Goal: Task Accomplishment & Management: Manage account settings

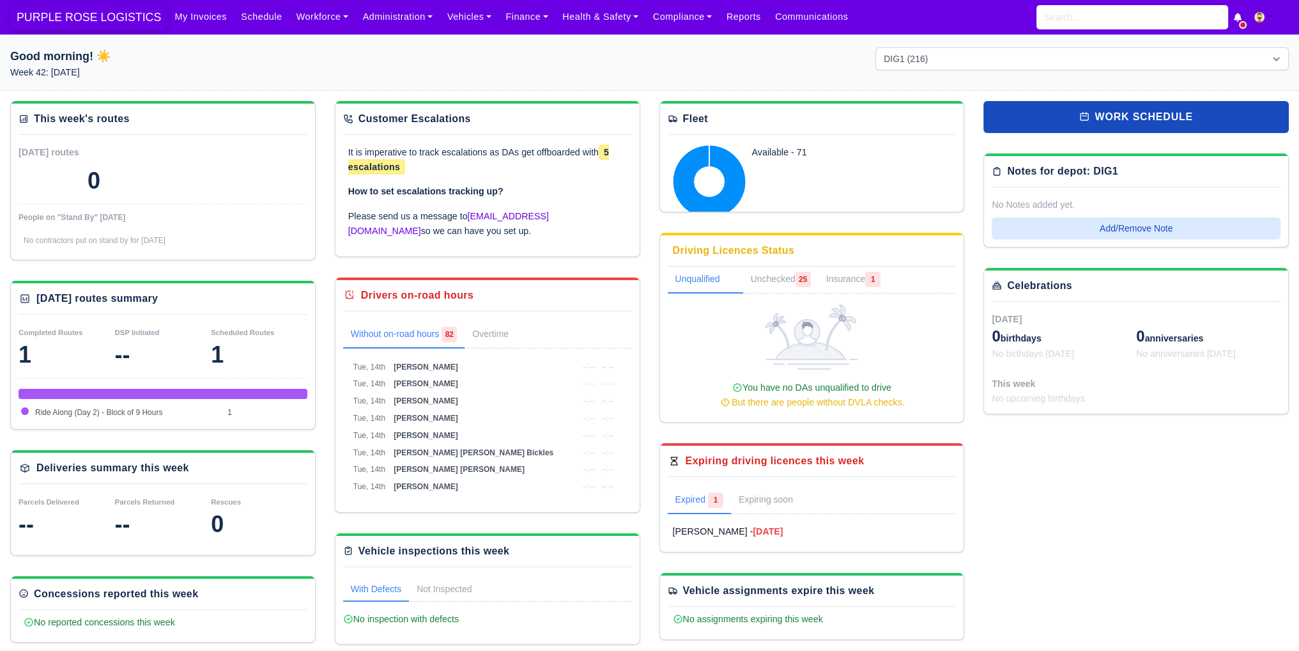
click at [120, 29] on span "PURPLE ROSE LOGISTICS" at bounding box center [88, 17] width 157 height 26
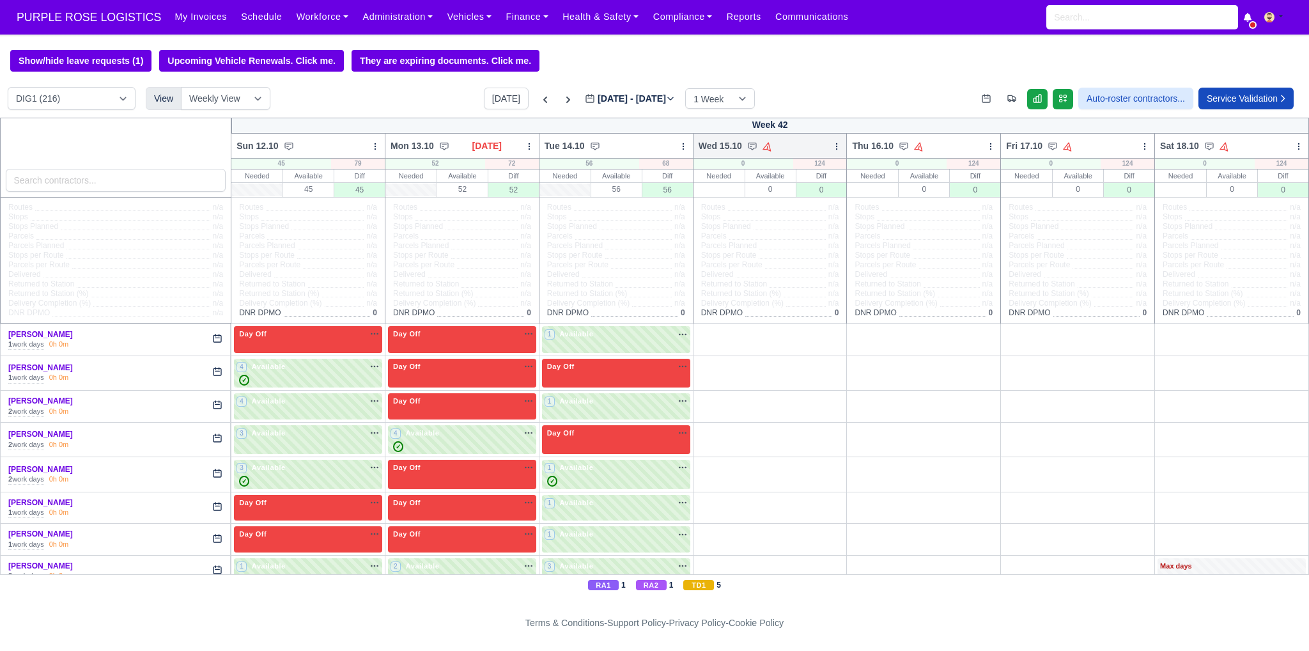
drag, startPoint x: 826, startPoint y: 144, endPoint x: 835, endPoint y: 148, distance: 10.6
click at [831, 147] on div "Wed 15.10 Auto Assign Vehicle Bulk Status Change Auto-assign contractors Daily …" at bounding box center [770, 146] width 155 height 26
click at [833, 148] on icon at bounding box center [836, 146] width 9 height 9
click at [780, 196] on link "Bulk Status Change" at bounding box center [769, 191] width 143 height 23
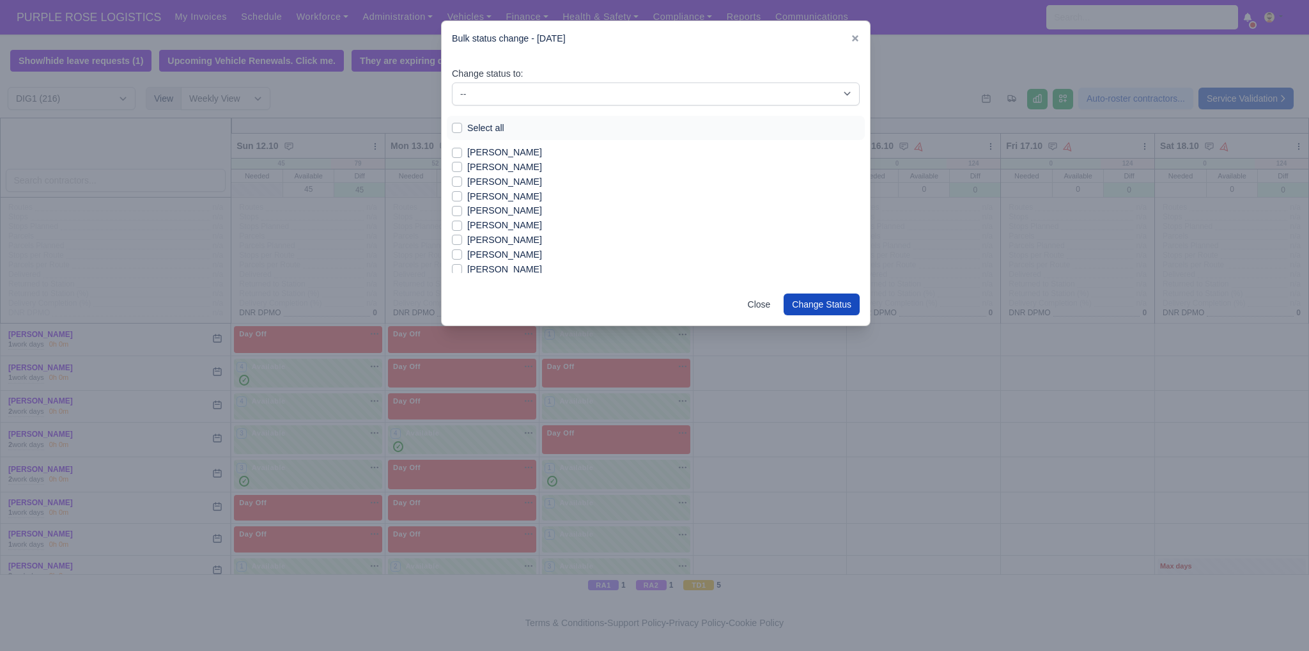
click at [467, 127] on label "Select all" at bounding box center [485, 128] width 37 height 15
click at [458, 127] on input "Select all" at bounding box center [457, 126] width 10 height 10
checkbox input "true"
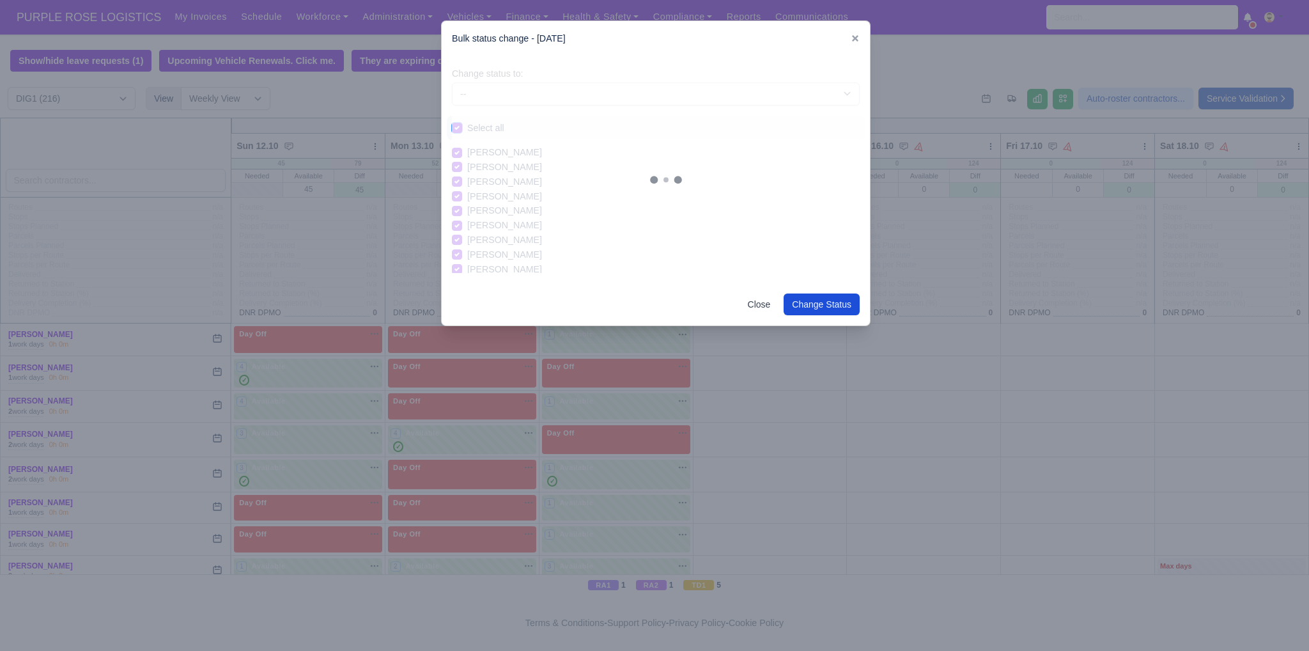
checkbox input "true"
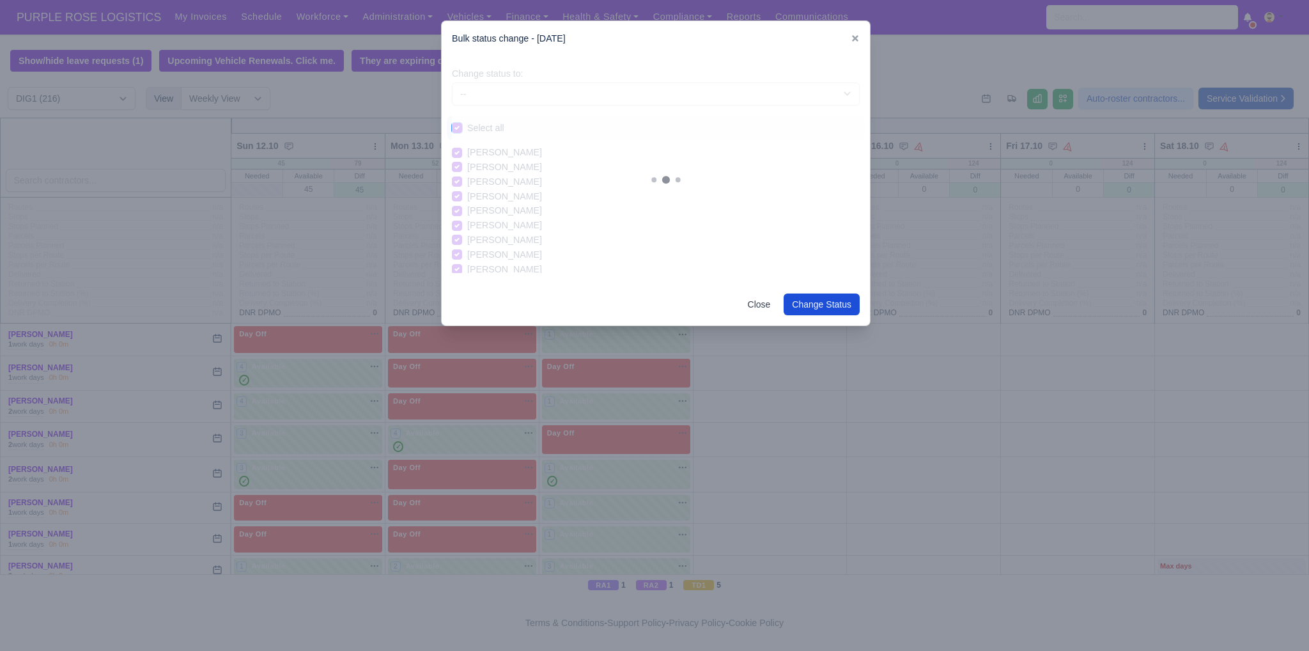
checkbox input "true"
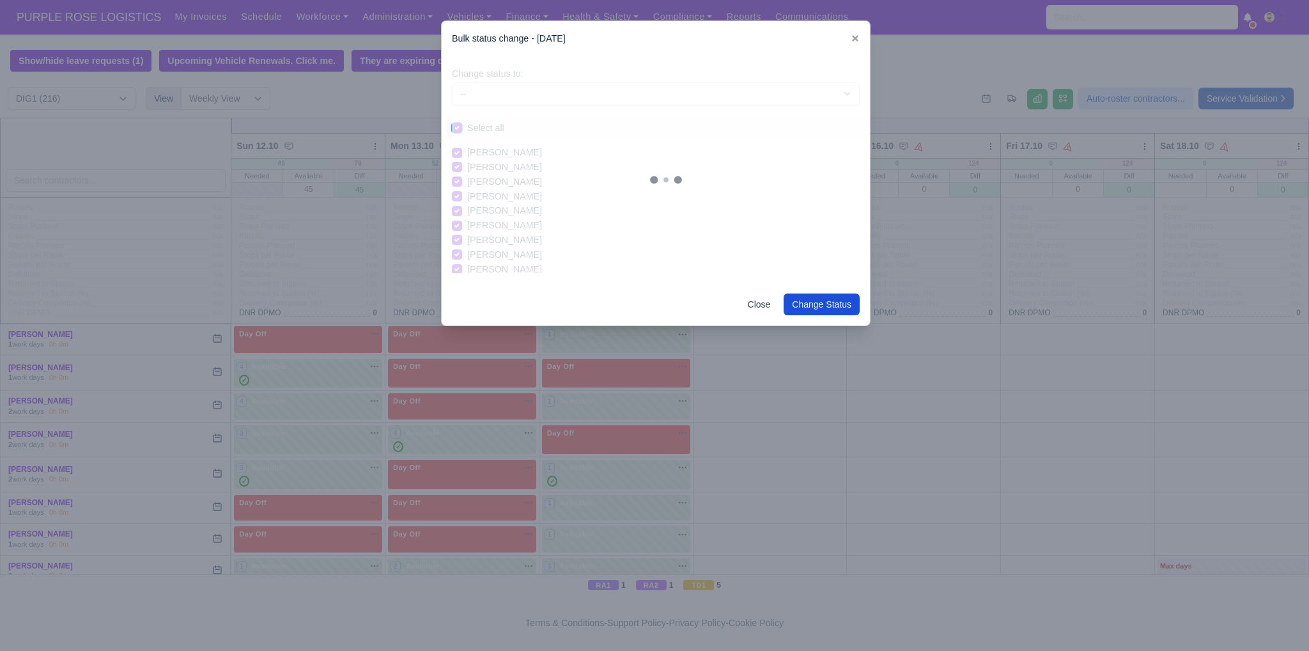
checkbox input "true"
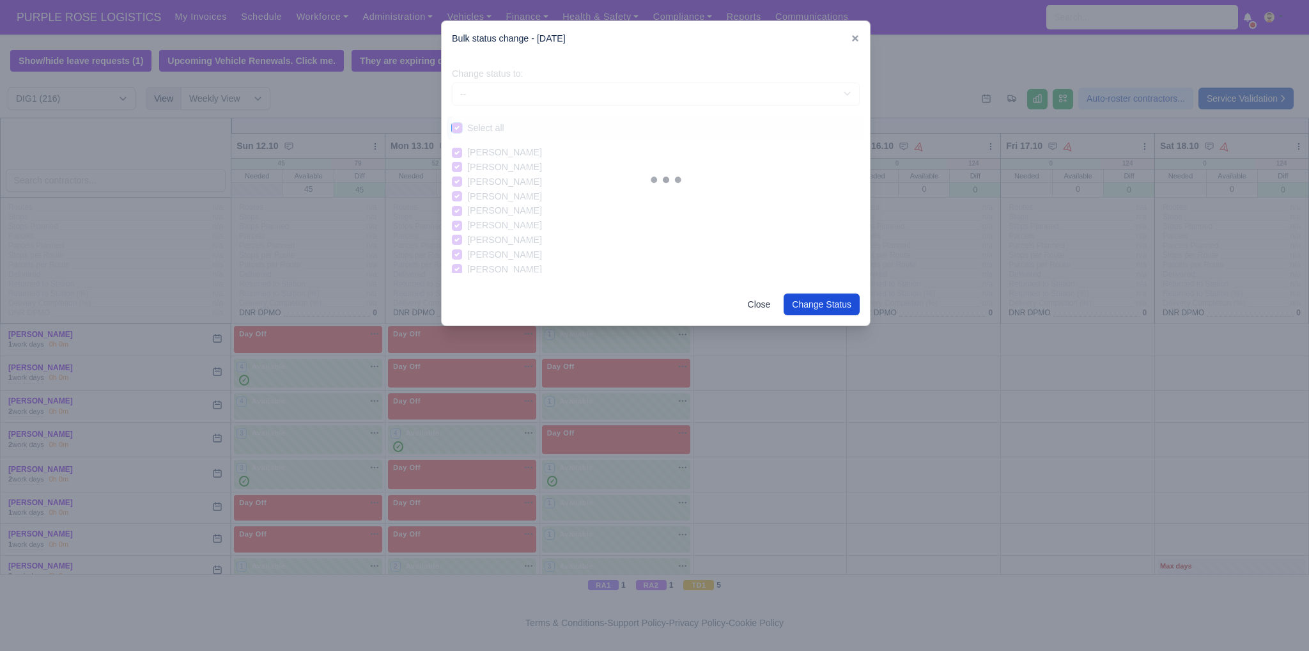
checkbox input "true"
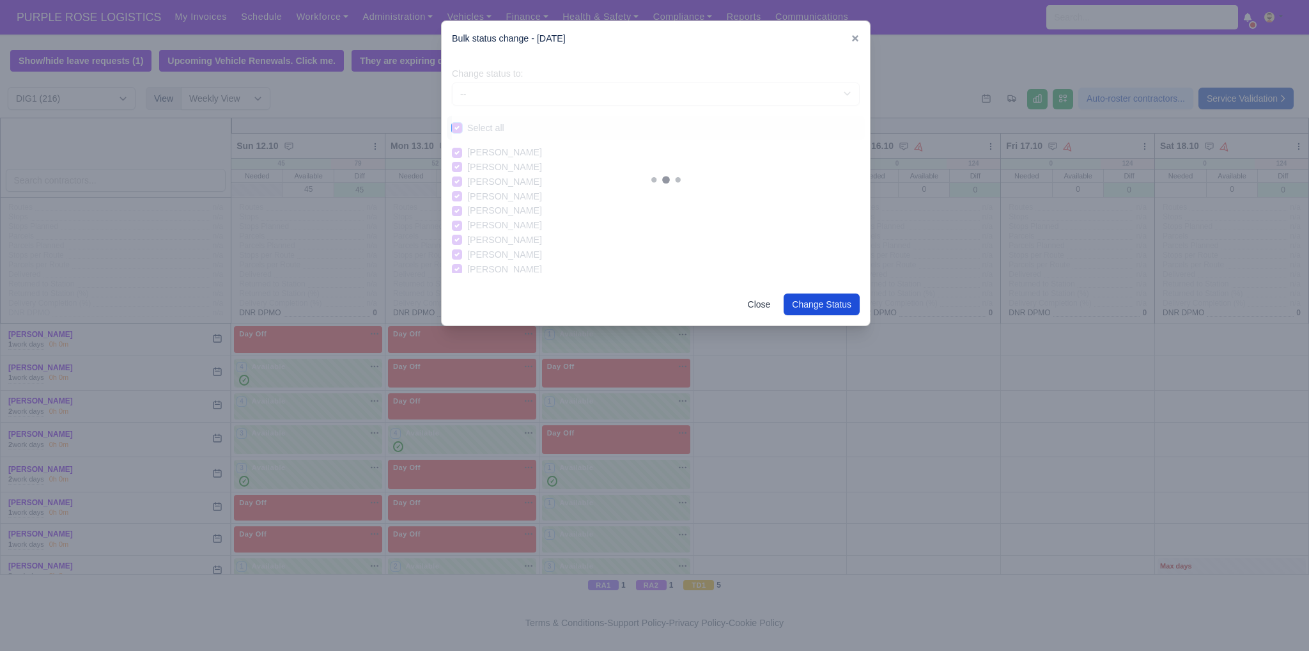
checkbox input "true"
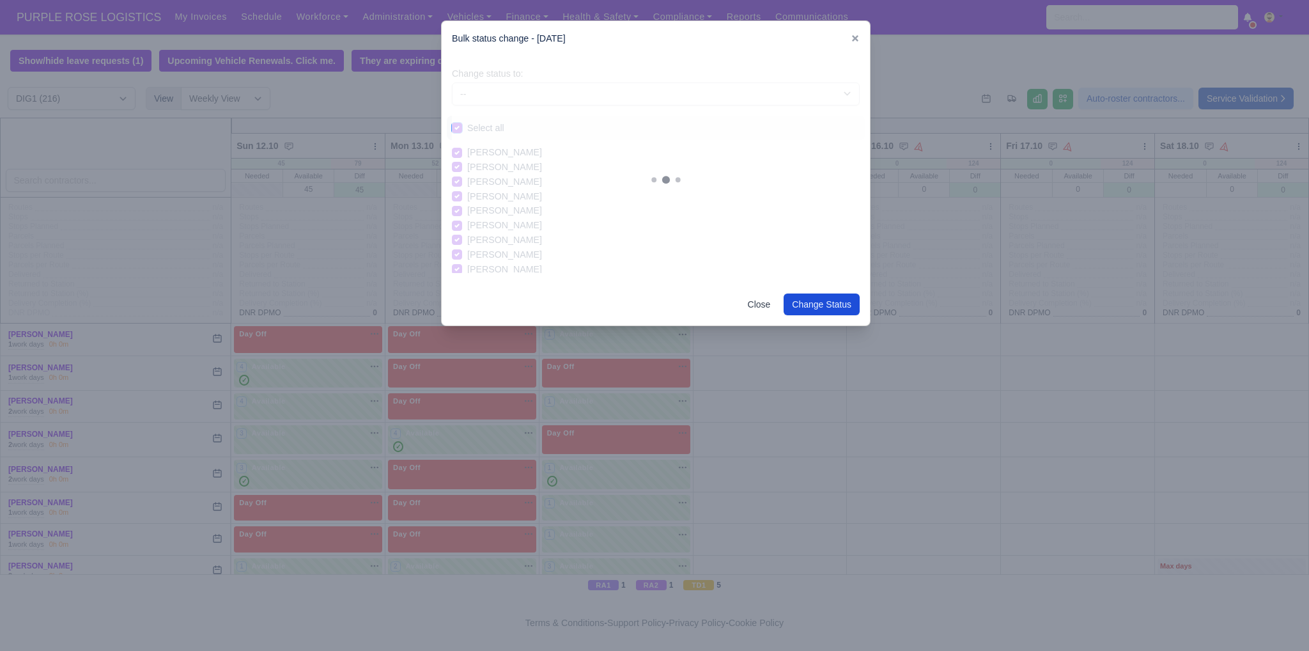
checkbox input "true"
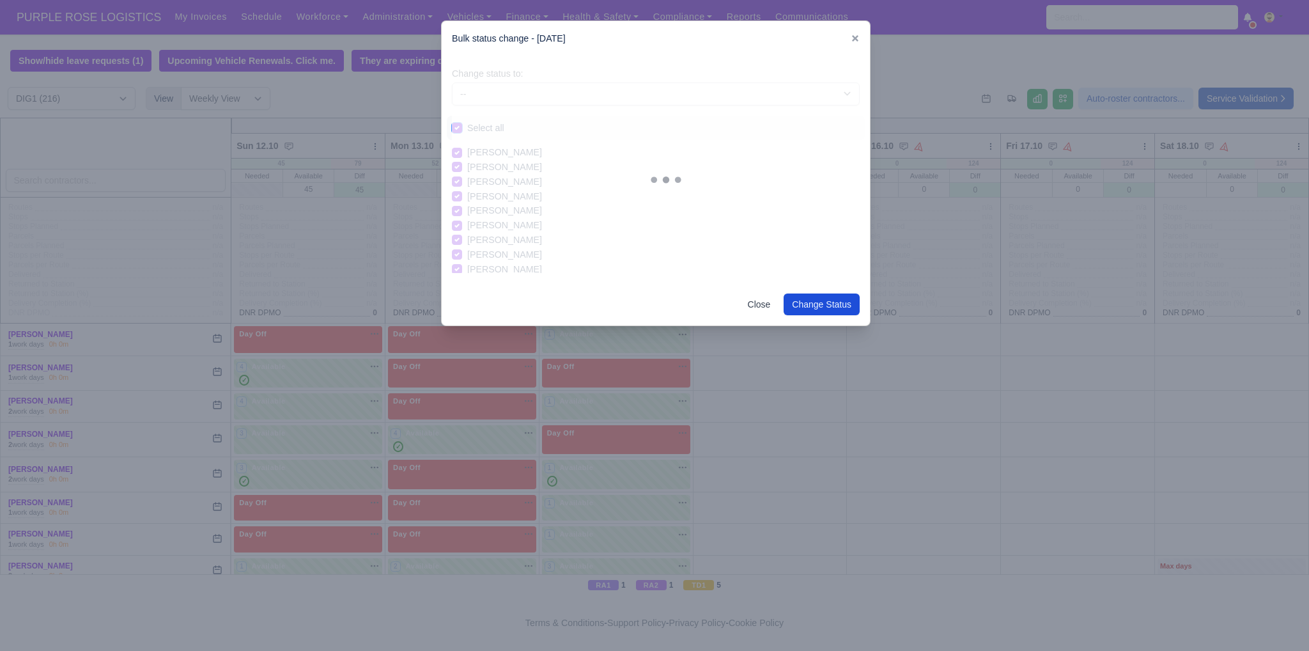
checkbox input "true"
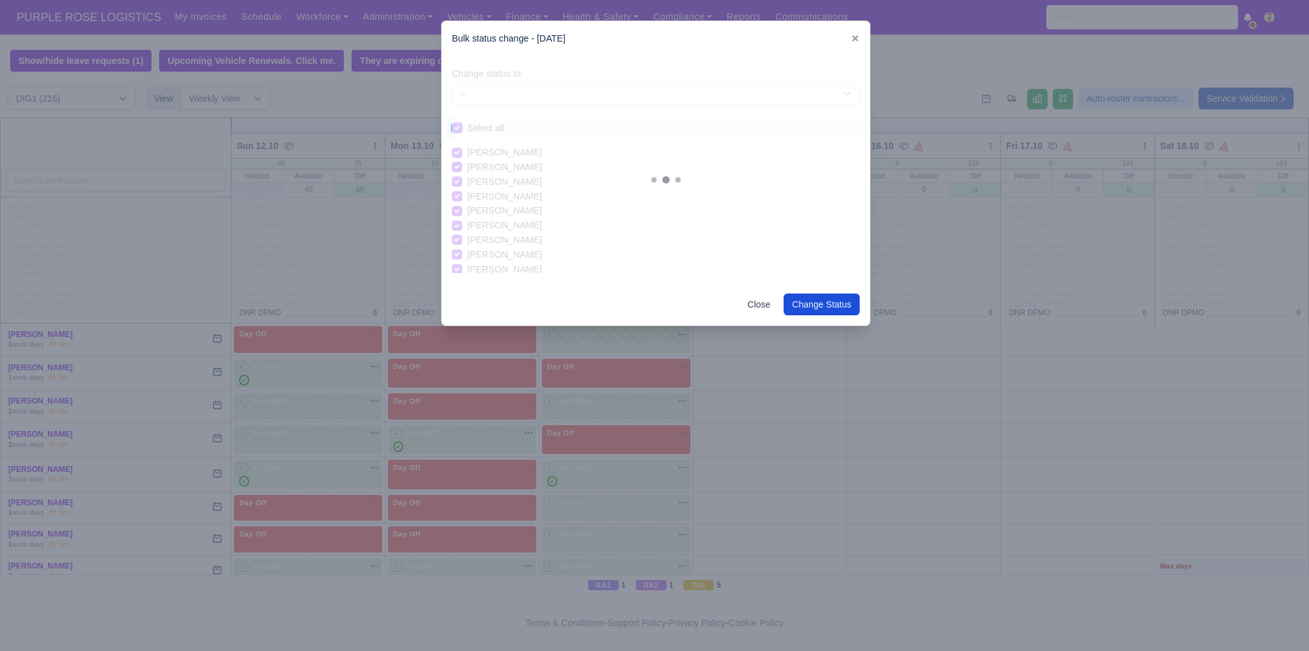
checkbox input "true"
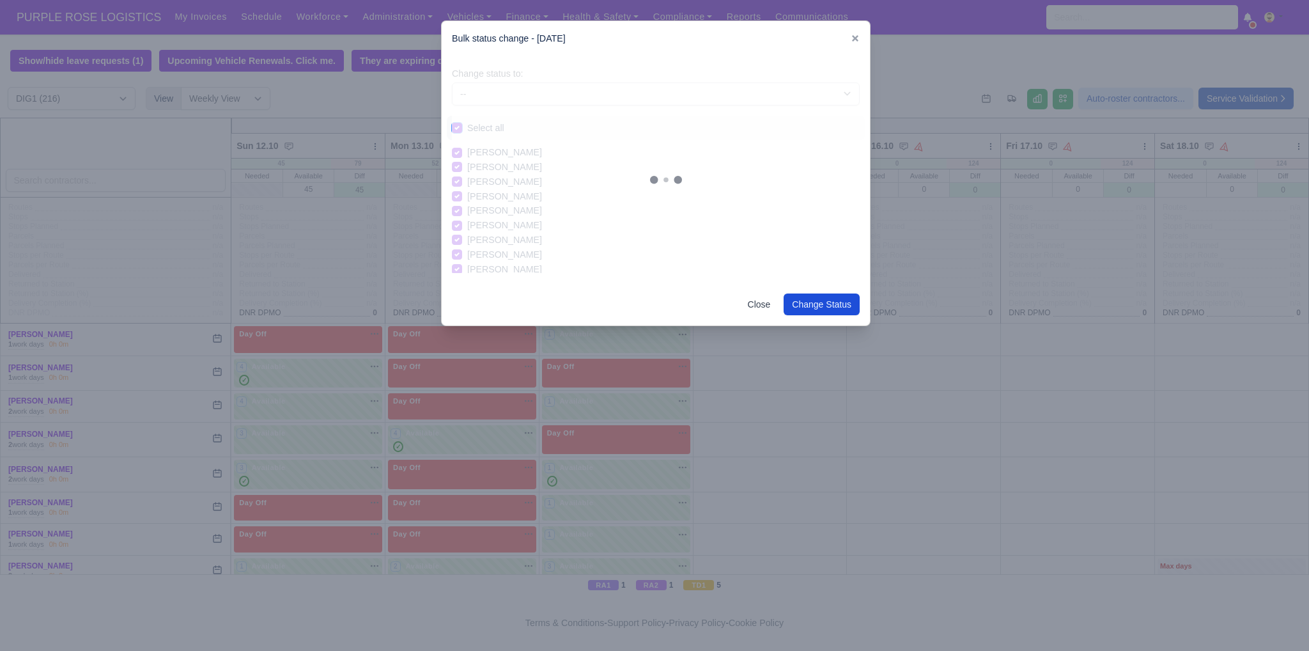
checkbox input "true"
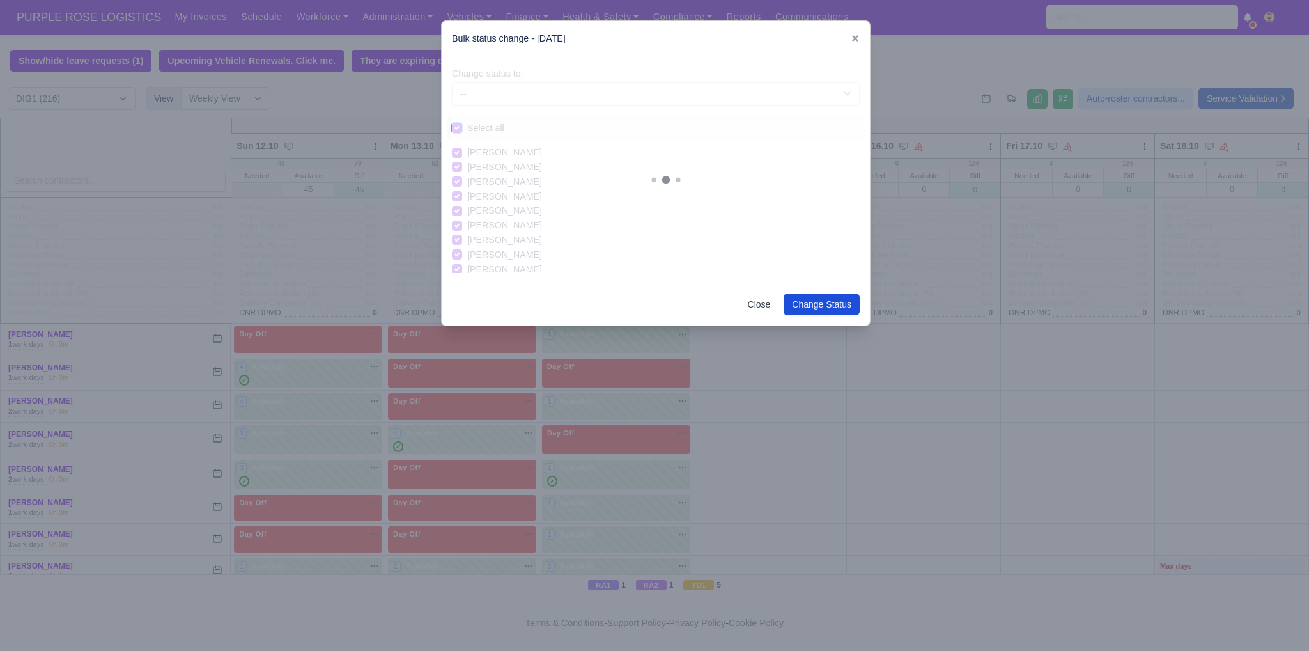
checkbox input "true"
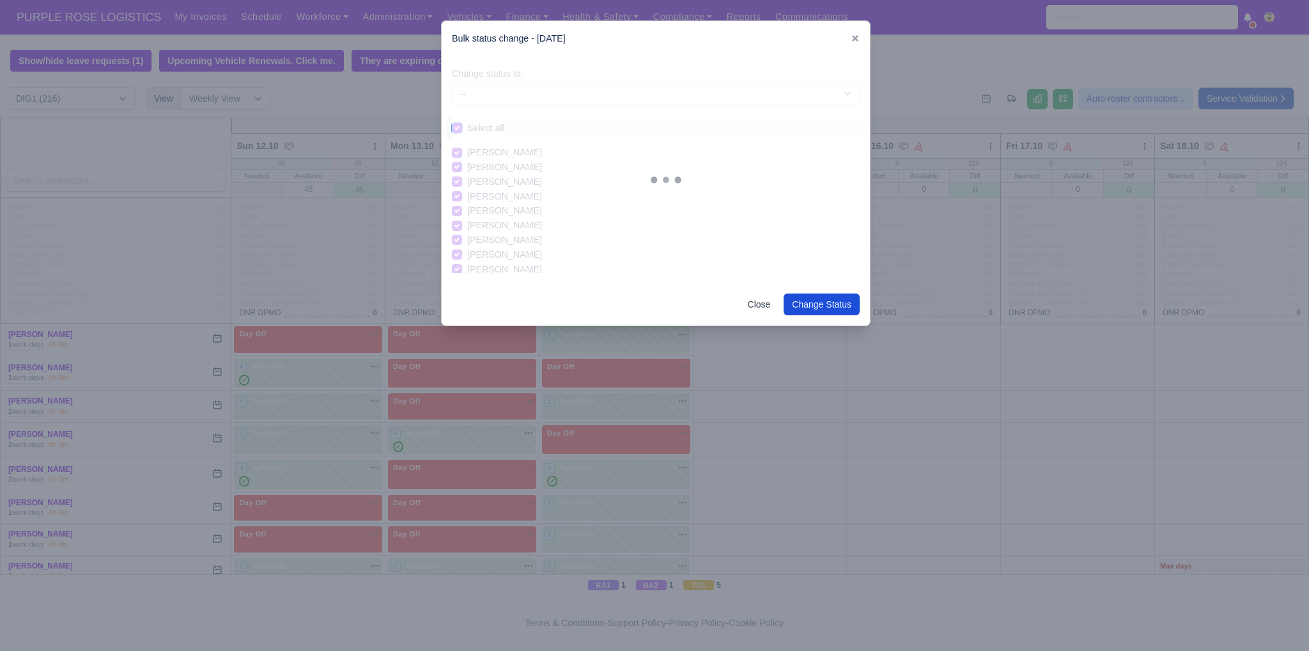
checkbox input "true"
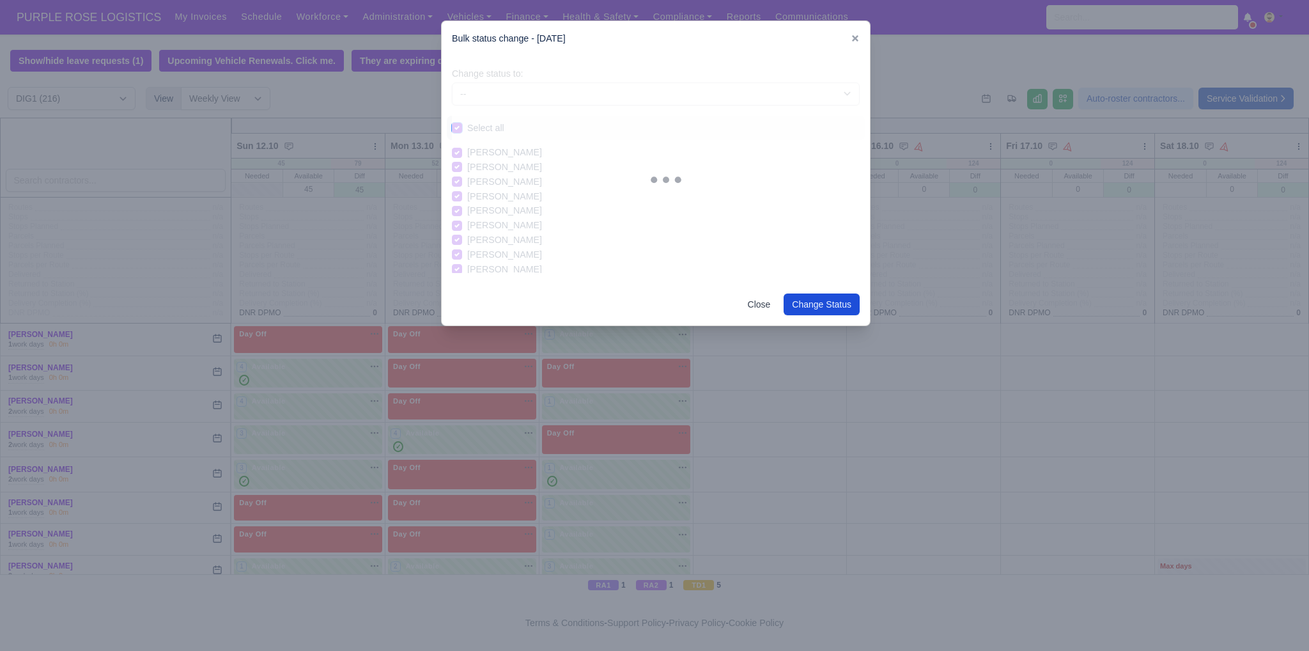
checkbox input "true"
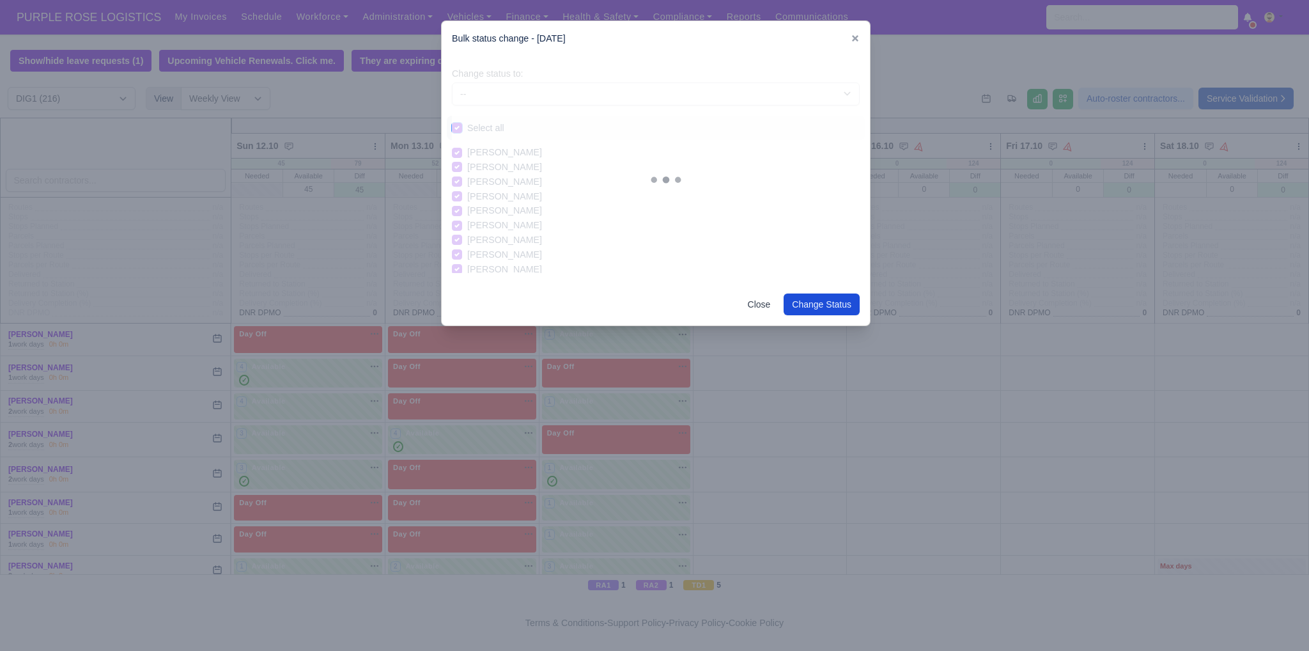
checkbox input "true"
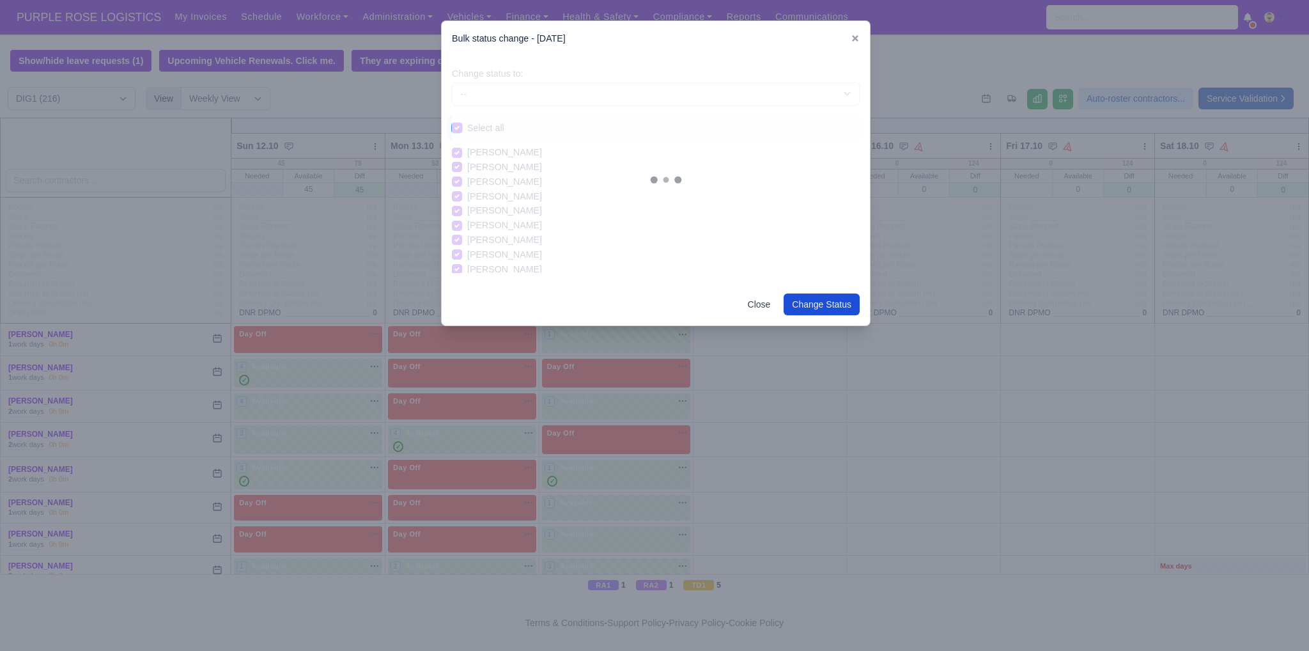
checkbox input "true"
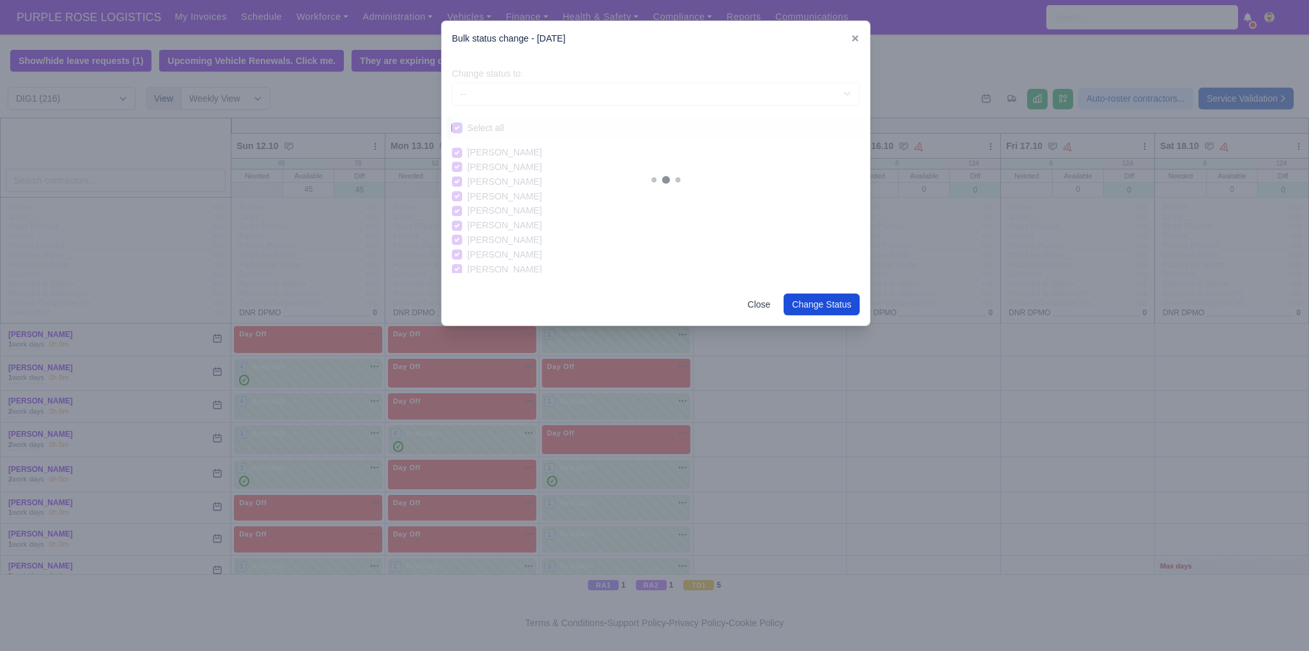
checkbox input "true"
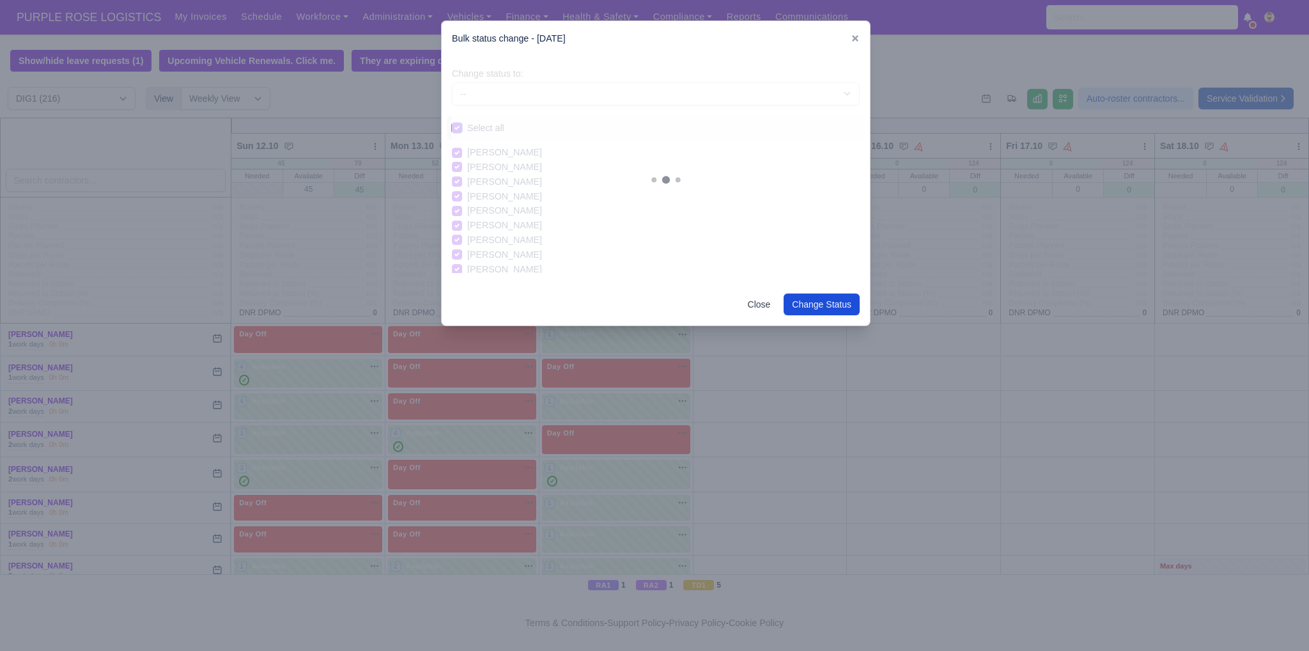
checkbox input "true"
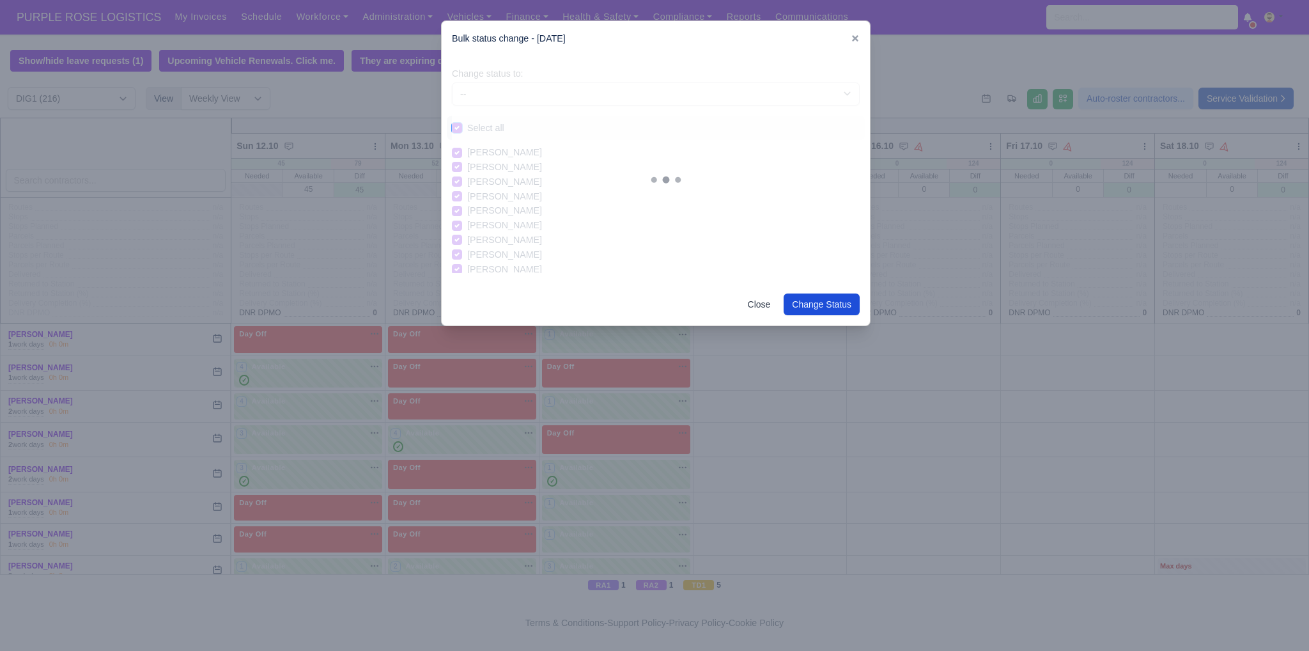
checkbox input "true"
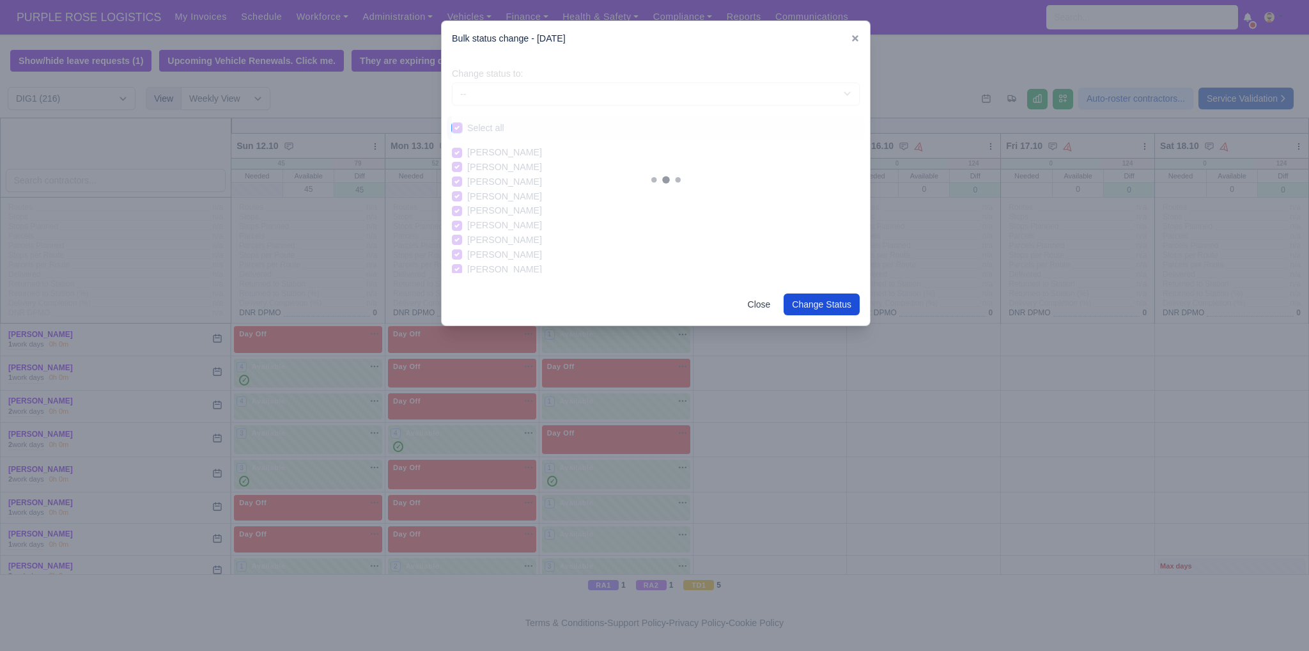
checkbox input "true"
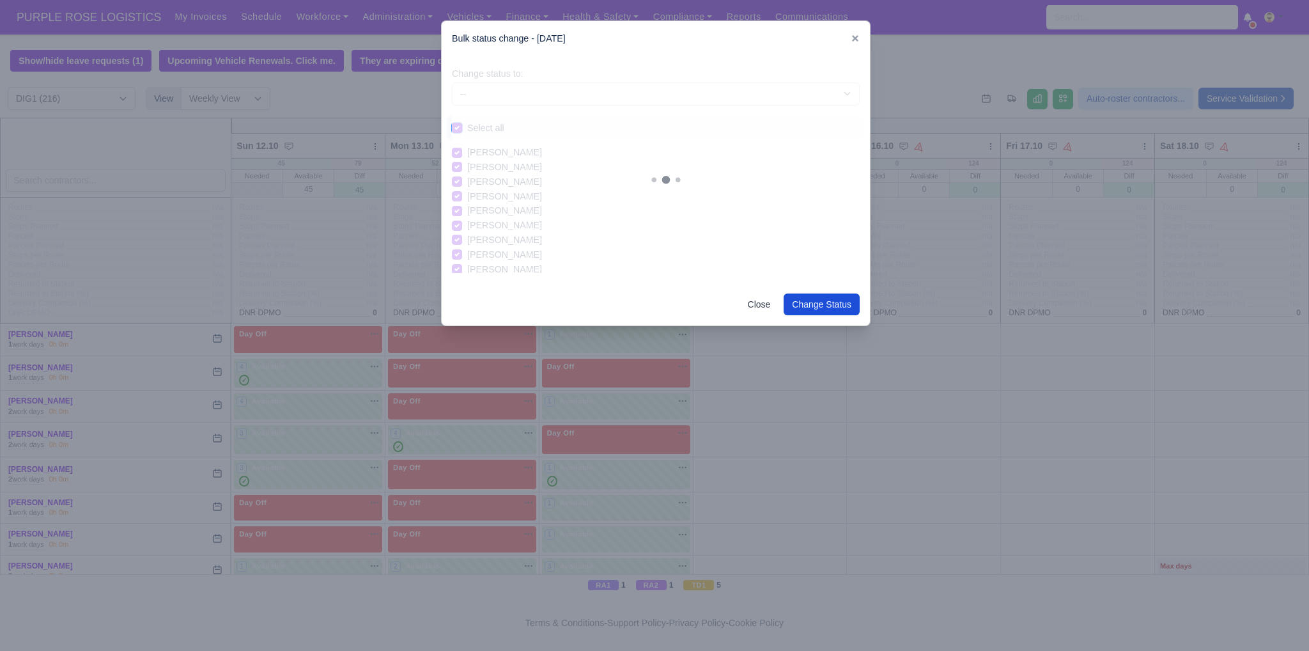
checkbox input "true"
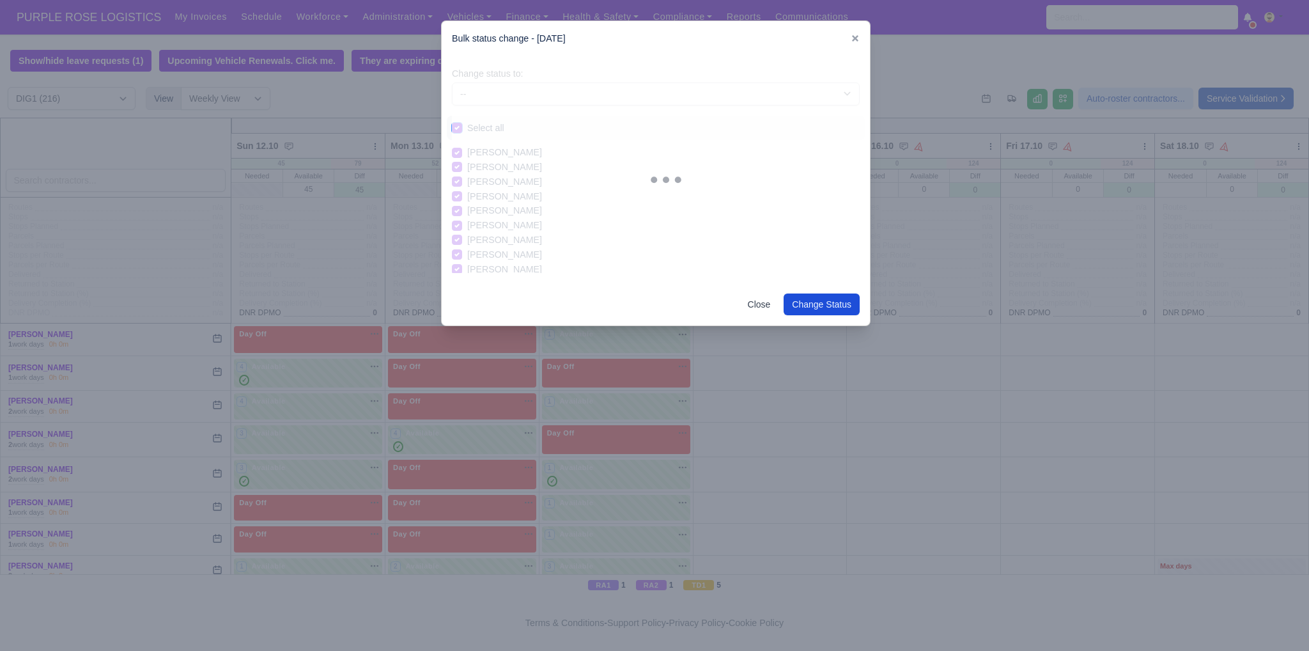
checkbox input "true"
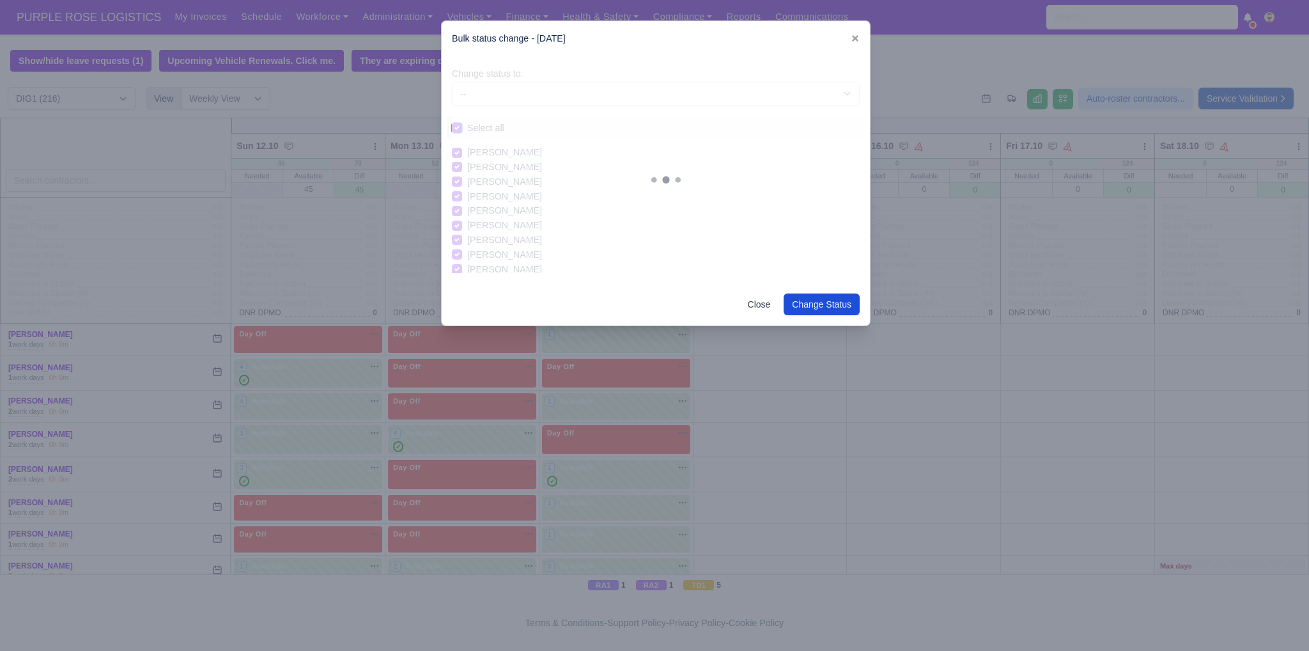
checkbox input "true"
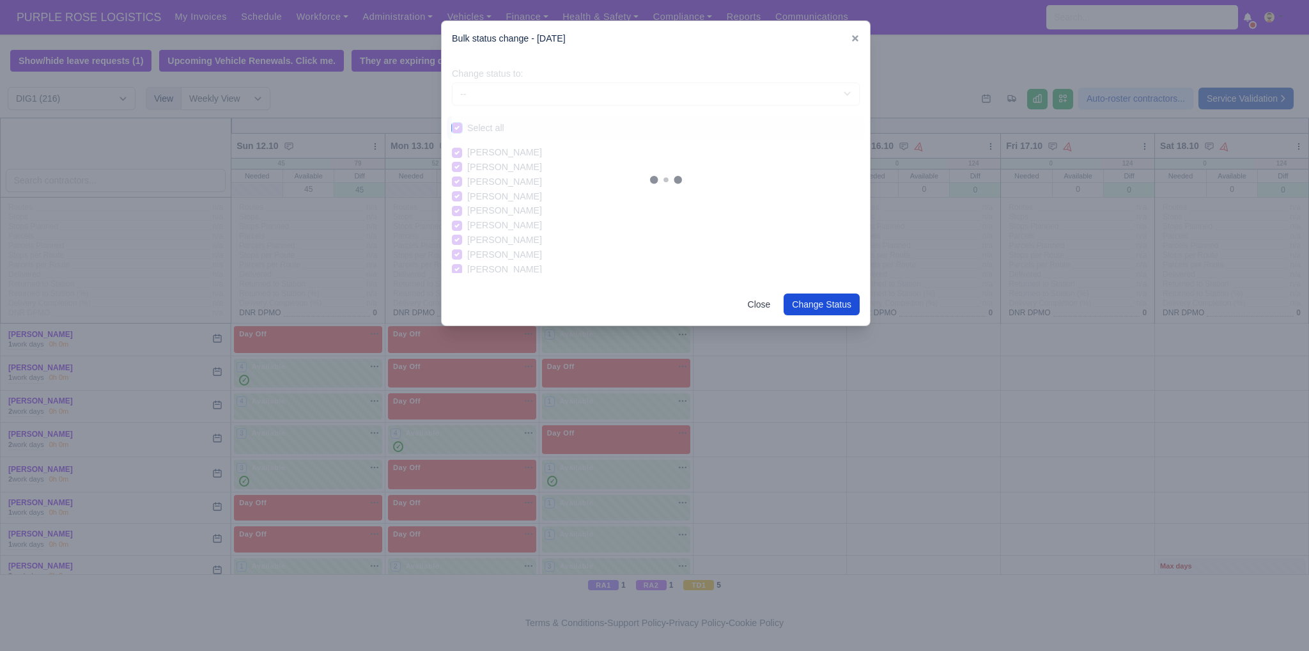
checkbox input "true"
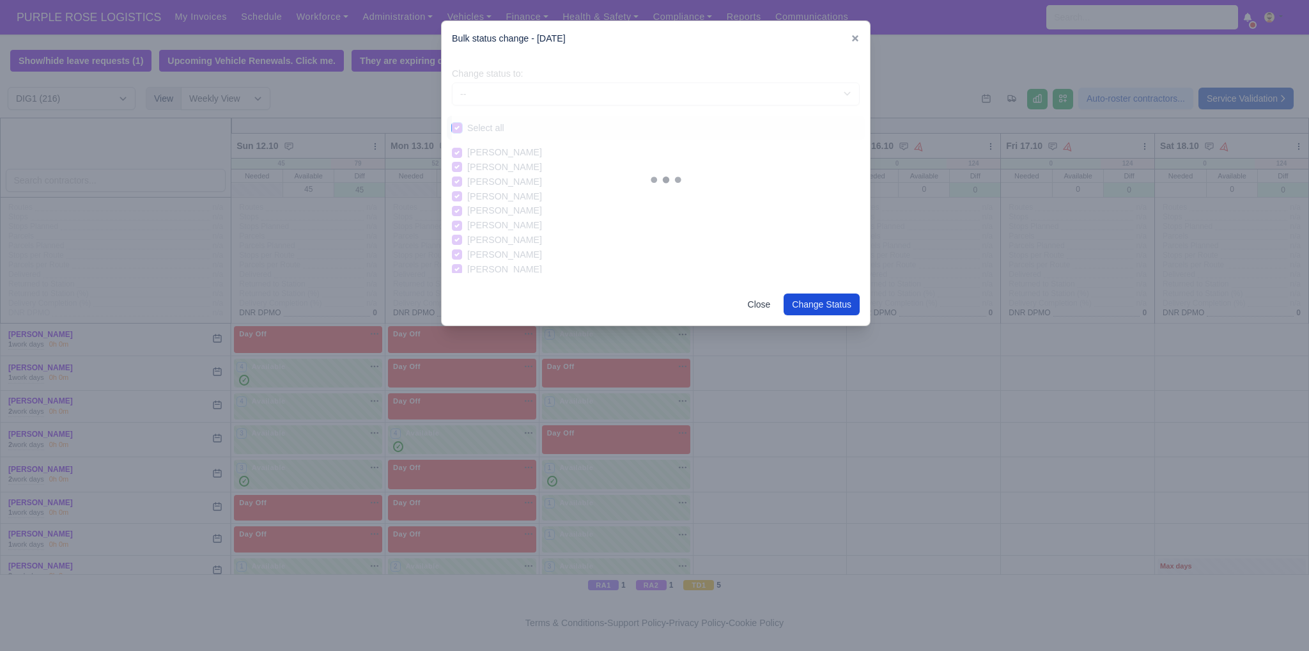
checkbox input "true"
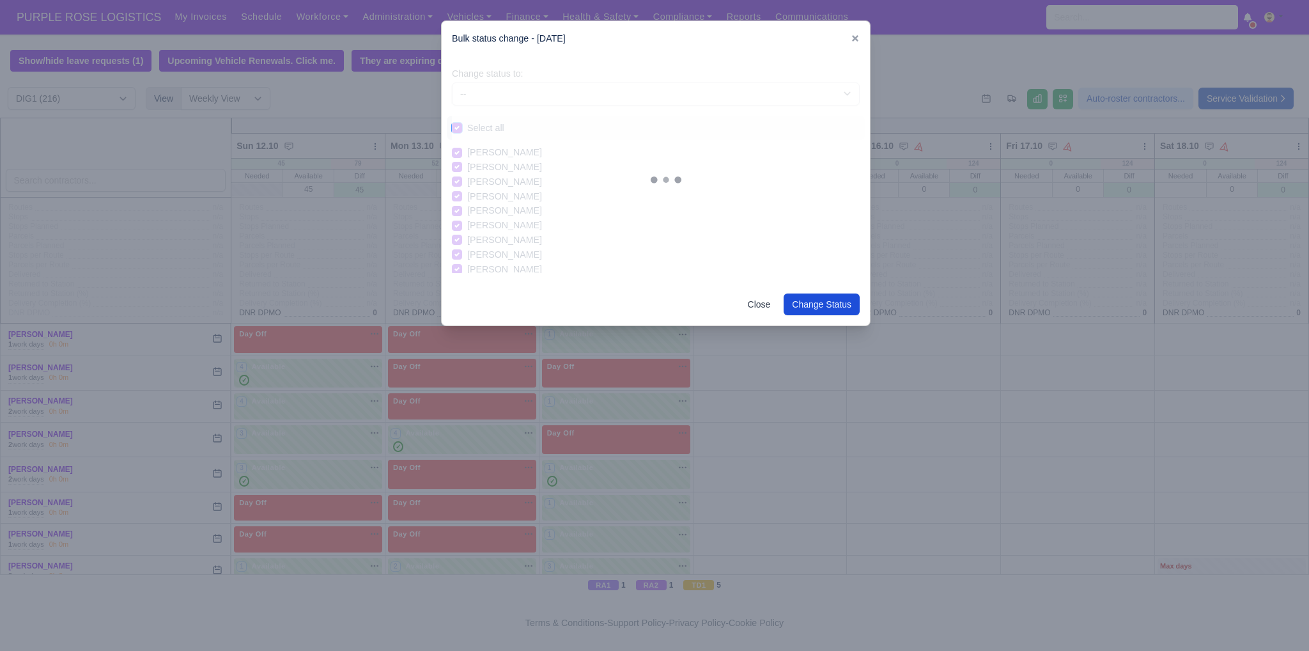
checkbox input "true"
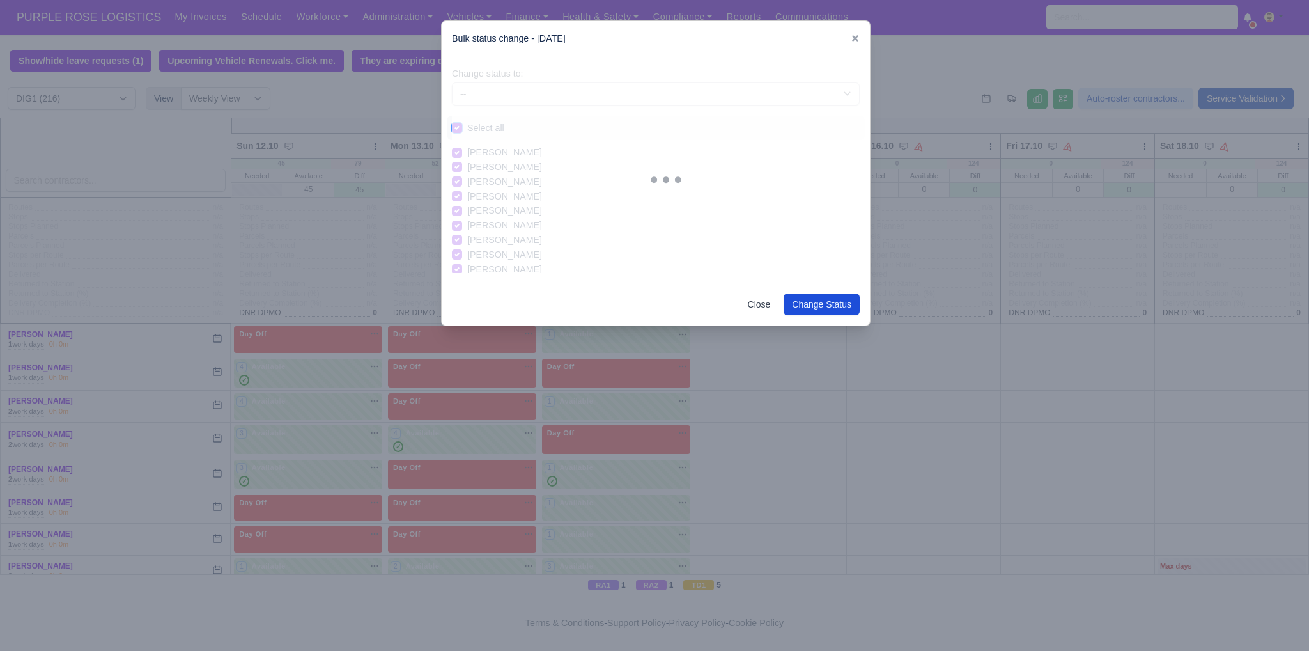
checkbox input "true"
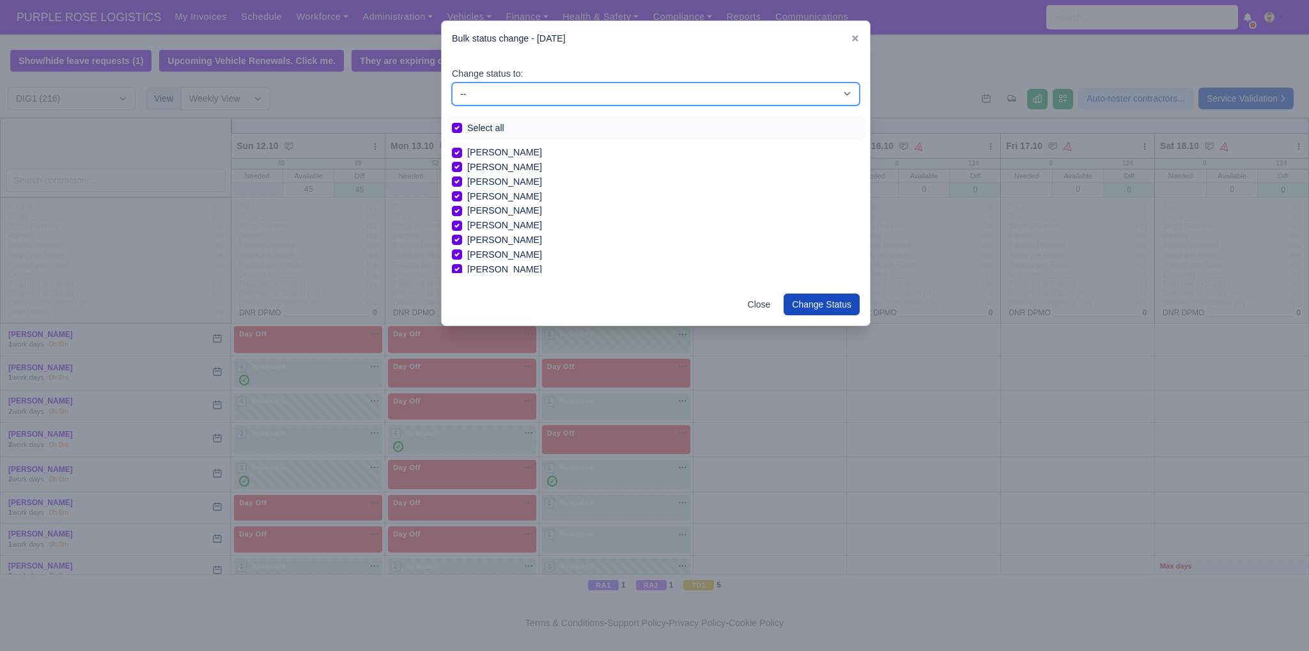
click at [720, 94] on select "-- Unasigned Available Day Off Stand By Other Depot" at bounding box center [656, 93] width 408 height 23
select select "Day Off"
click at [452, 82] on select "-- Unasigned Available Day Off Stand By Other Depot" at bounding box center [656, 93] width 408 height 23
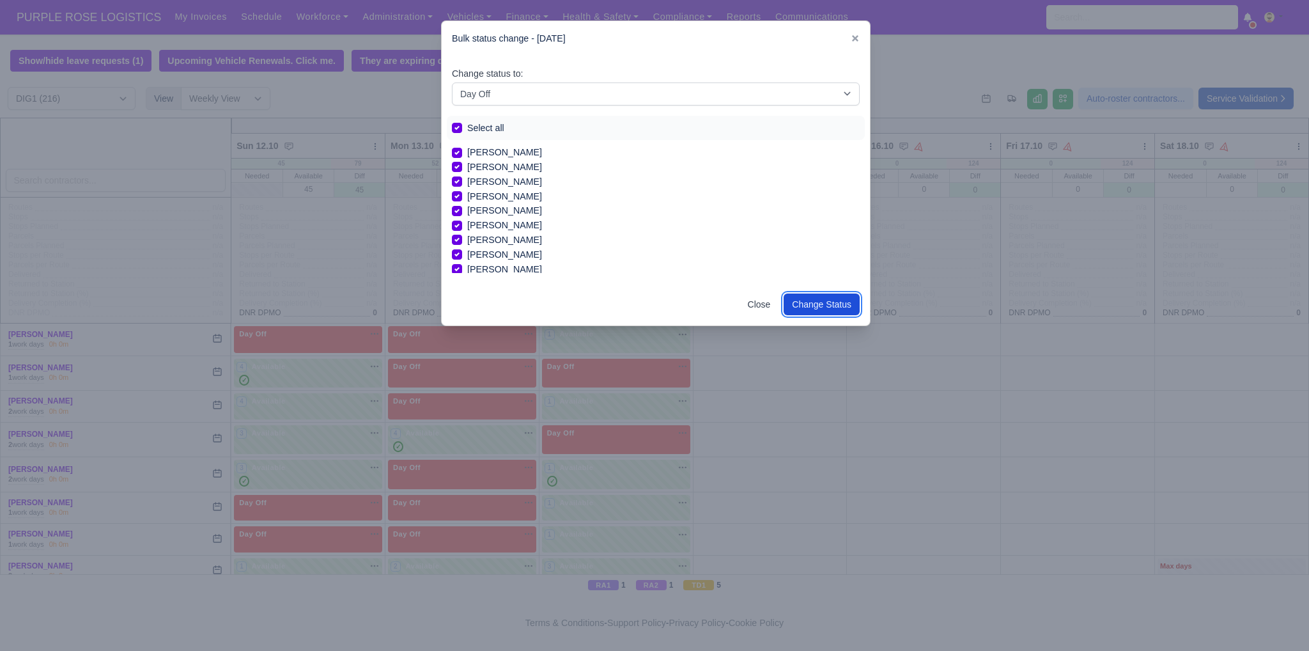
click at [821, 310] on button "Change Status" at bounding box center [822, 304] width 76 height 22
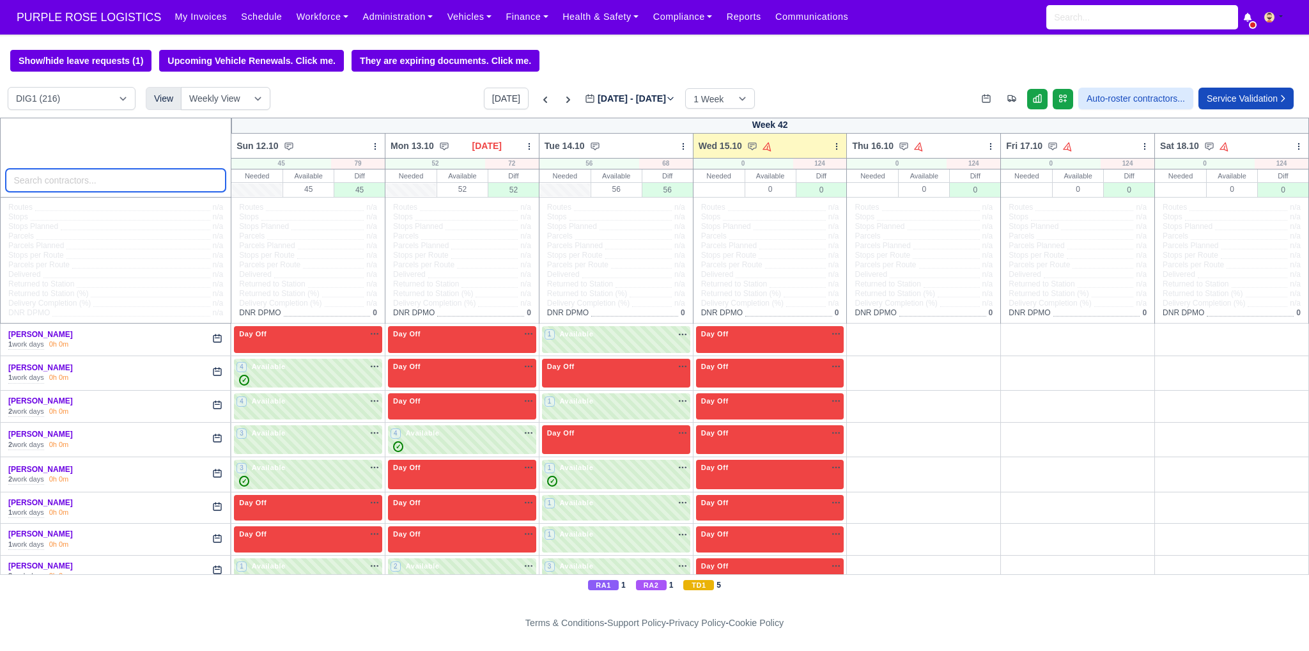
click at [142, 183] on input "search" at bounding box center [116, 180] width 221 height 23
type input "swa"
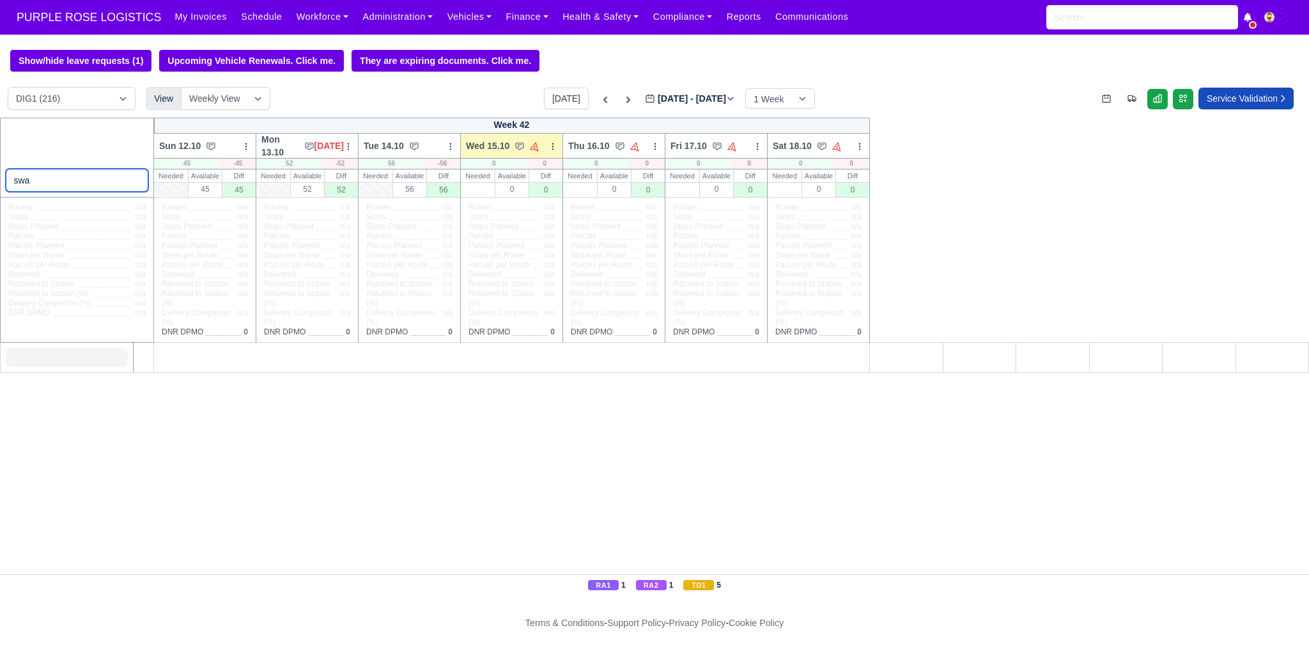
click at [136, 187] on input "swa" at bounding box center [77, 180] width 143 height 23
click at [132, 182] on input "swa" at bounding box center [77, 180] width 143 height 23
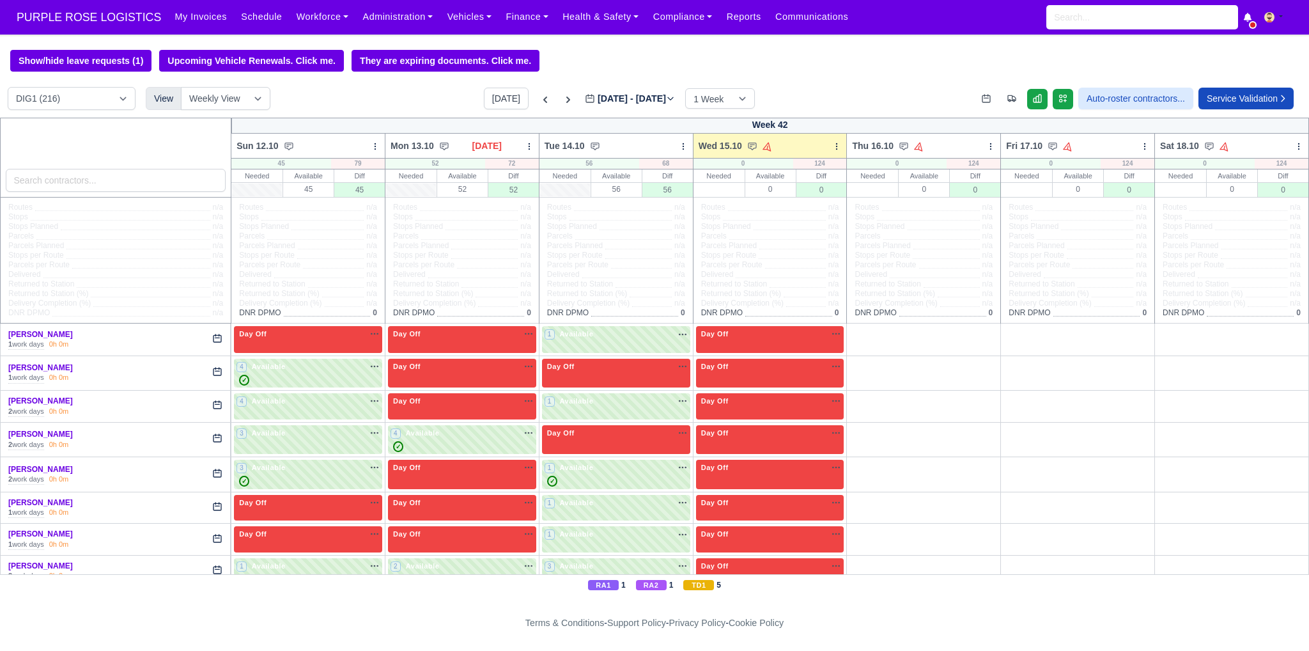
click at [734, 68] on div "Show/hide leave requests (1) Upcoming Vehicle Renewals. Click me. They are expi…" at bounding box center [654, 61] width 1309 height 22
click at [159, 184] on input "search" at bounding box center [116, 180] width 221 height 23
click at [72, 605] on footer "Terms & Conditions - Support Policy - Privacy Policy - Cookie Policy" at bounding box center [654, 623] width 1309 height 56
